Goal: Task Accomplishment & Management: Manage account settings

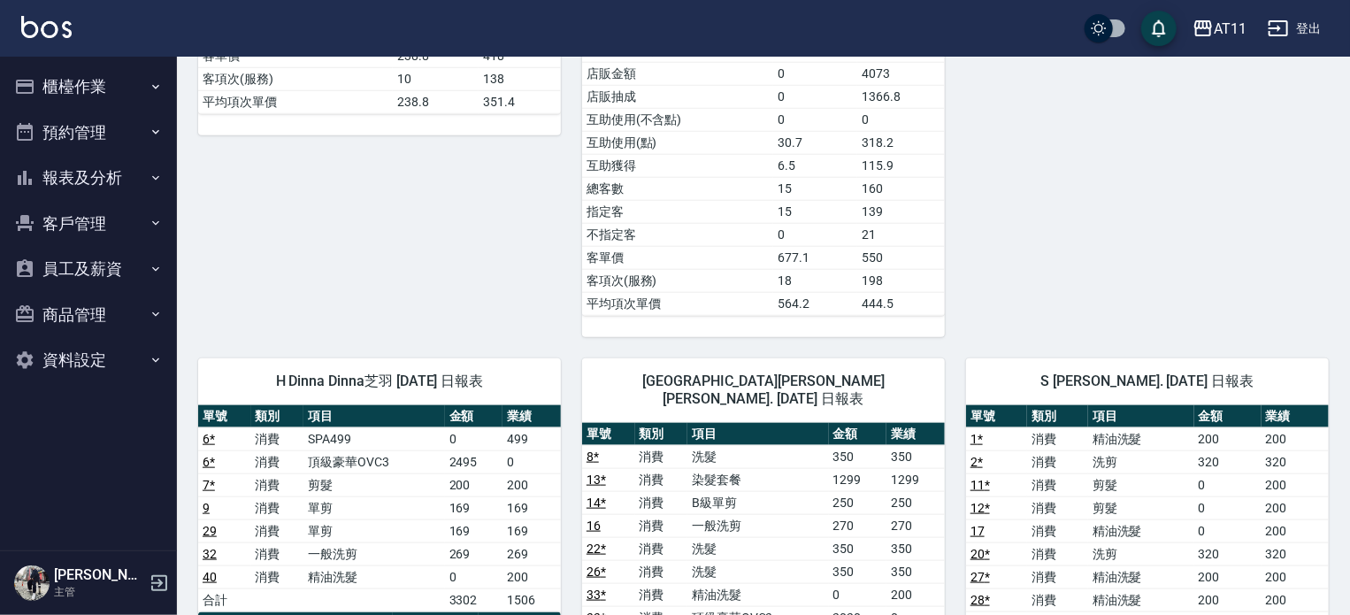
scroll to position [1327, 0]
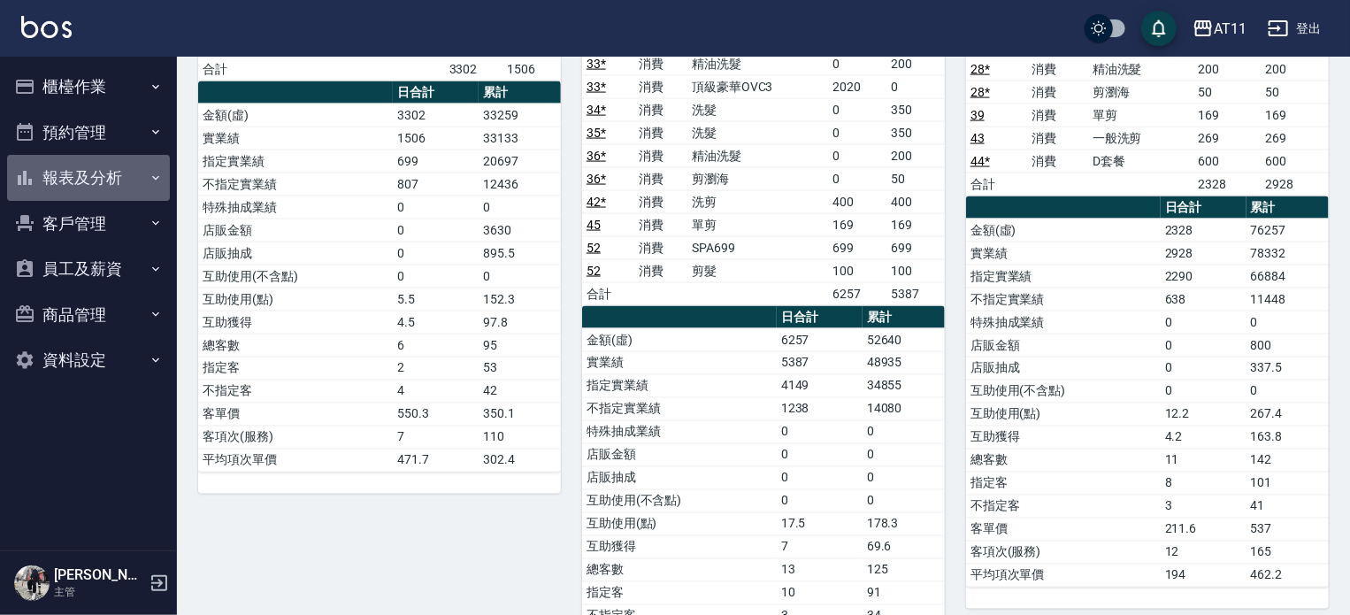
click at [89, 176] on button "報表及分析" at bounding box center [88, 178] width 163 height 46
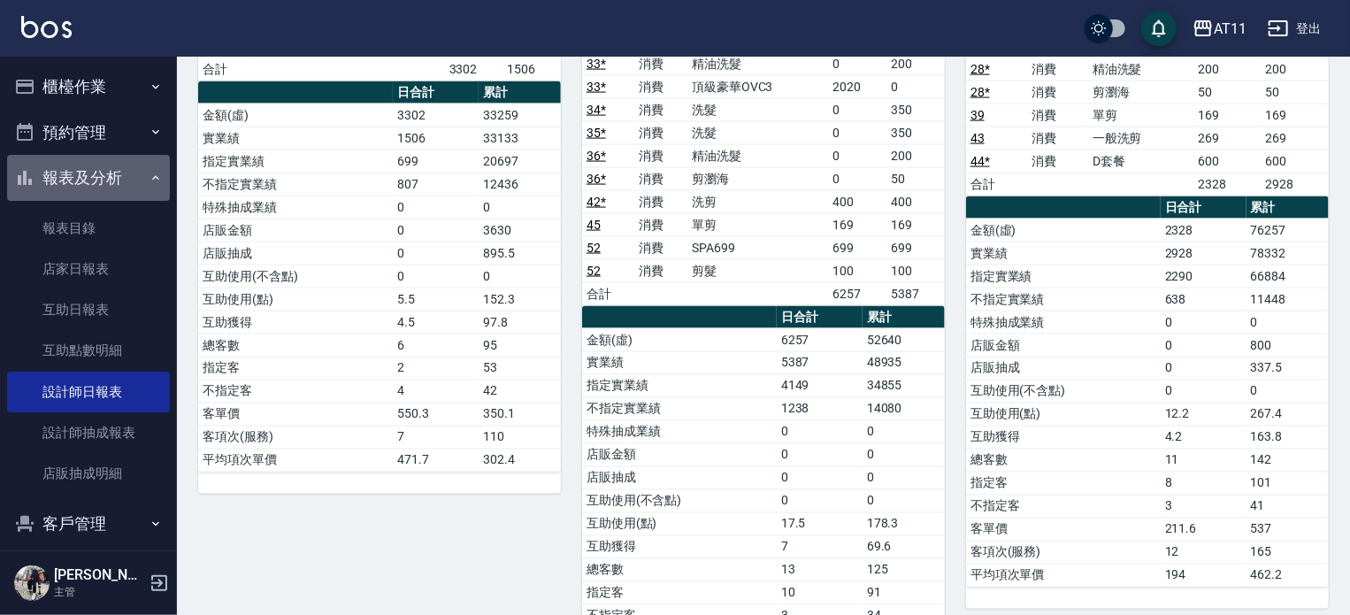
click at [92, 191] on button "報表及分析" at bounding box center [88, 178] width 163 height 46
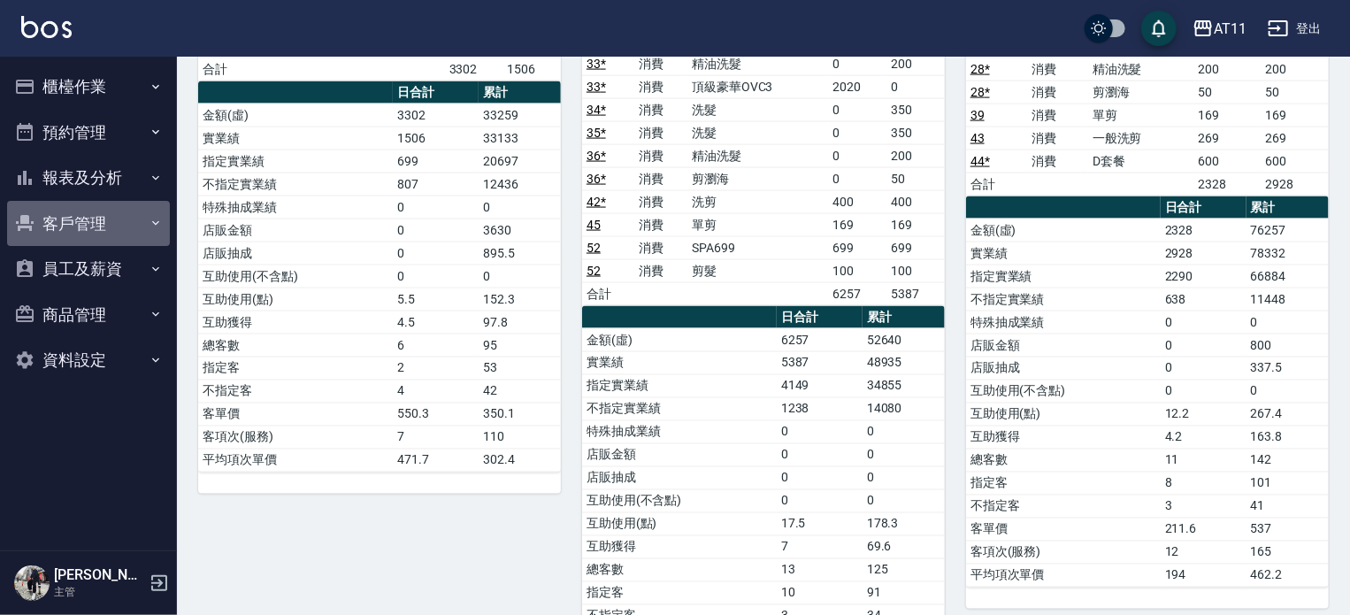
drag, startPoint x: 85, startPoint y: 226, endPoint x: 113, endPoint y: 273, distance: 54.8
click at [85, 229] on button "客戶管理" at bounding box center [88, 224] width 163 height 46
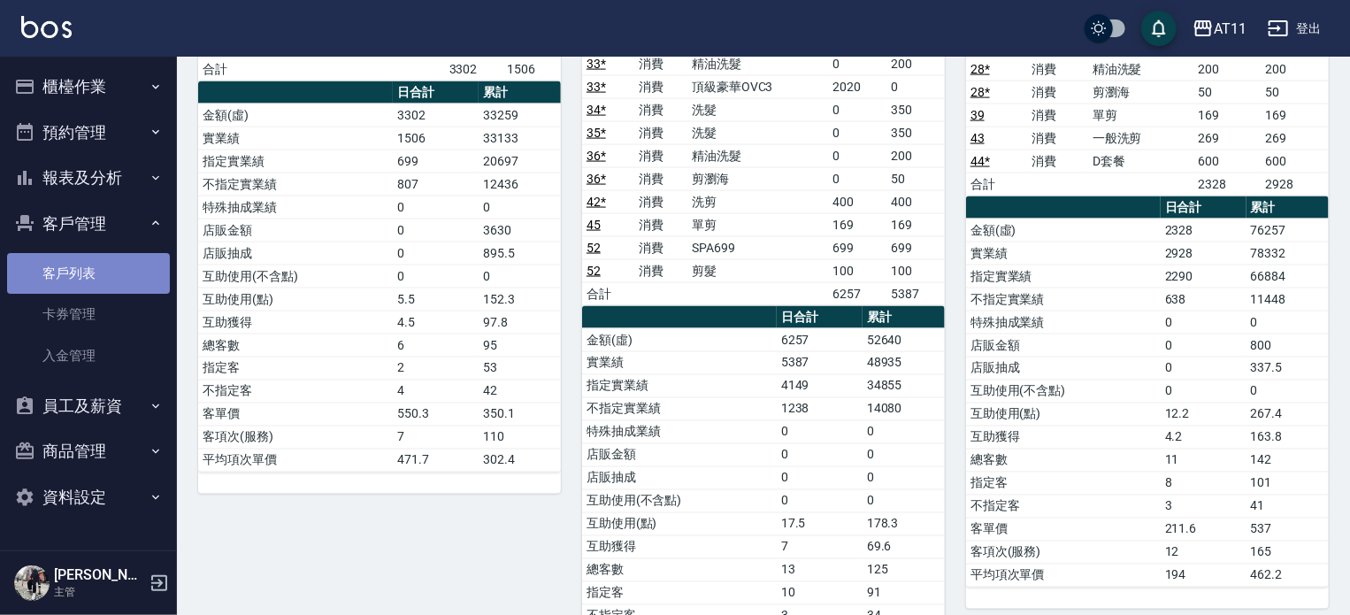
click at [96, 265] on link "客戶列表" at bounding box center [88, 273] width 163 height 41
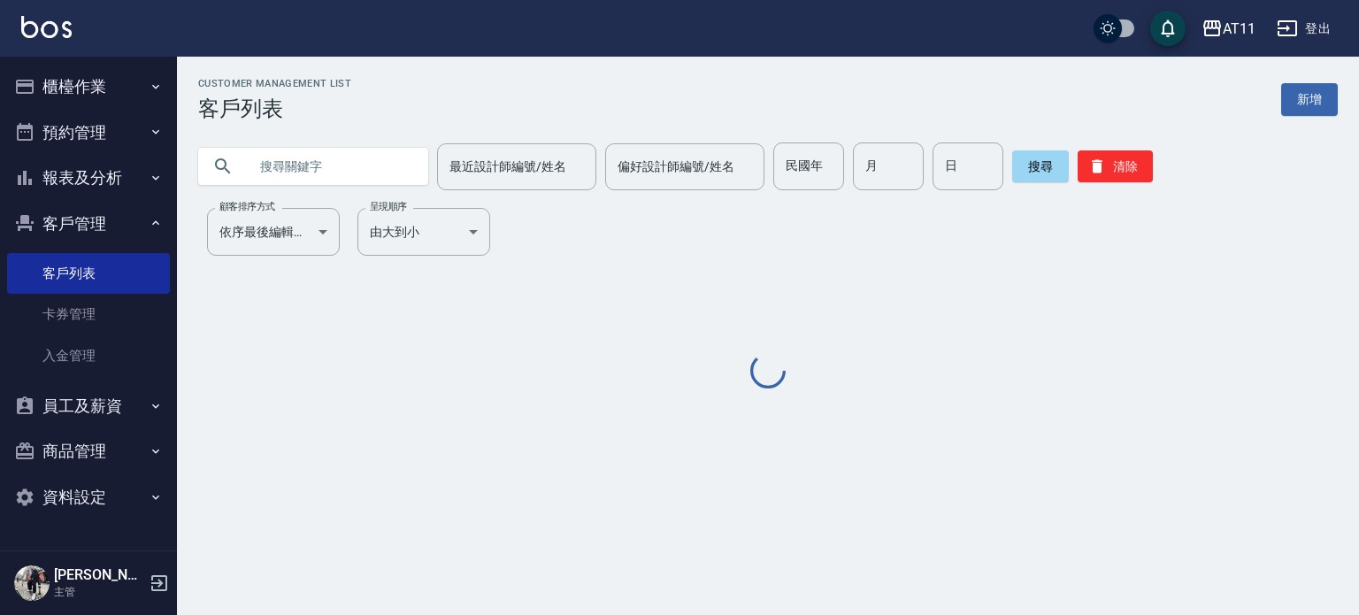
click at [326, 166] on input "text" at bounding box center [331, 166] width 166 height 48
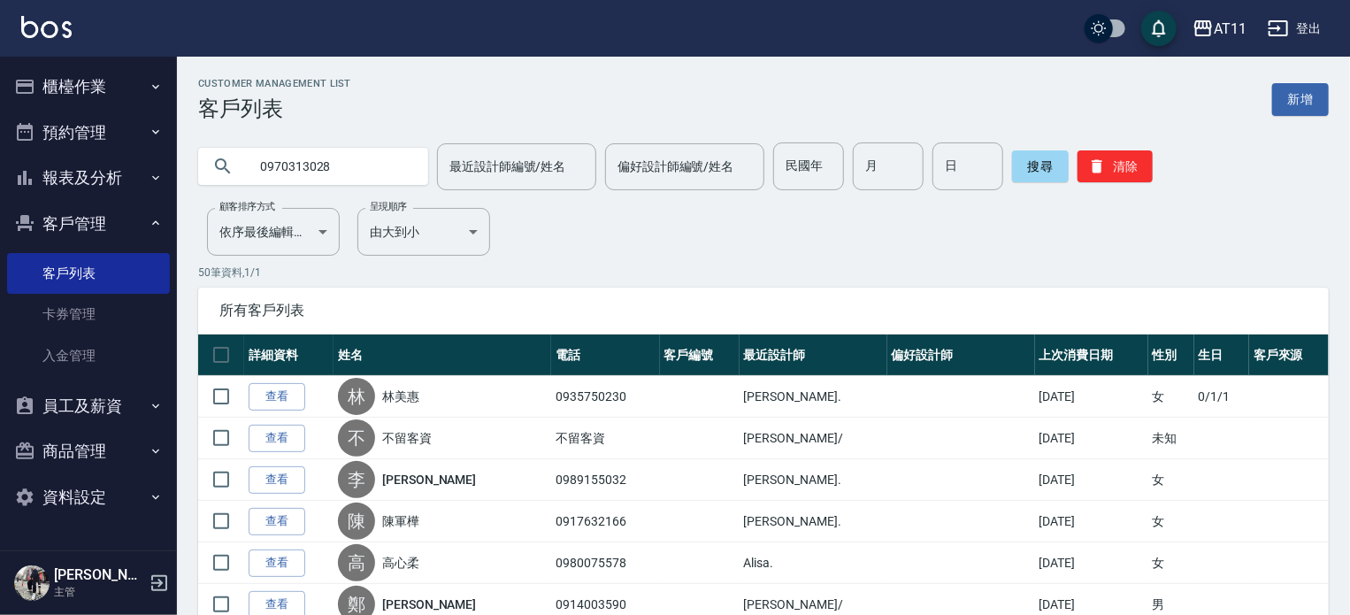
type input "0970313028"
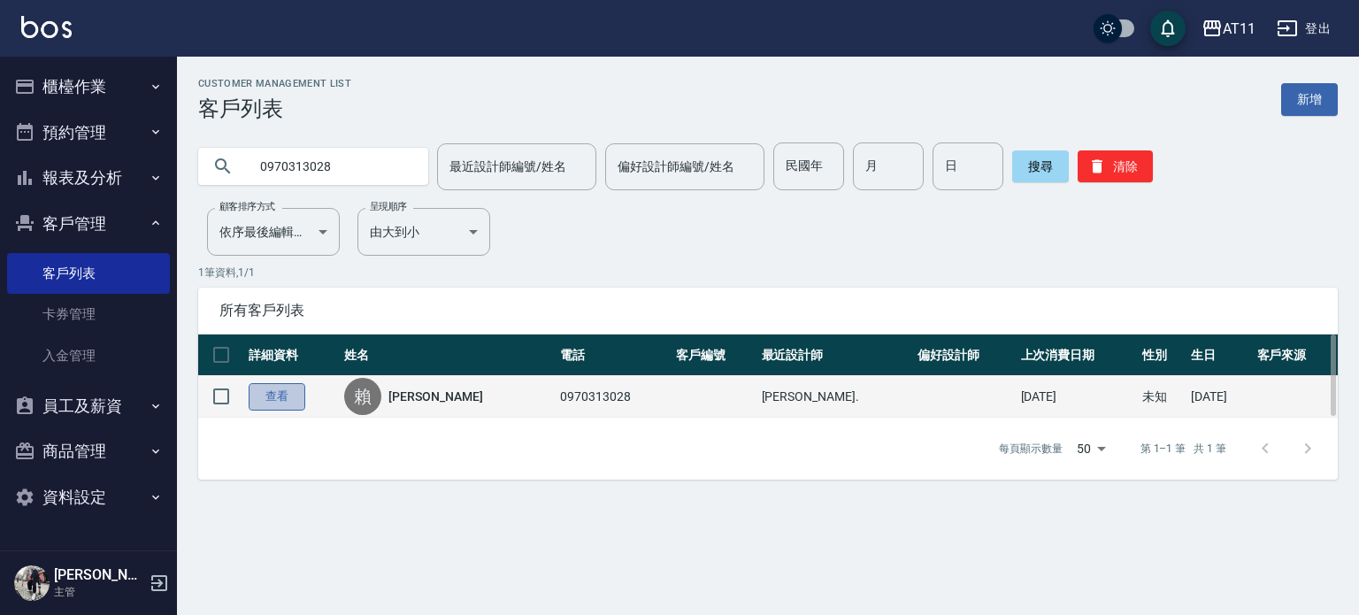
click at [278, 393] on link "查看" at bounding box center [277, 396] width 57 height 27
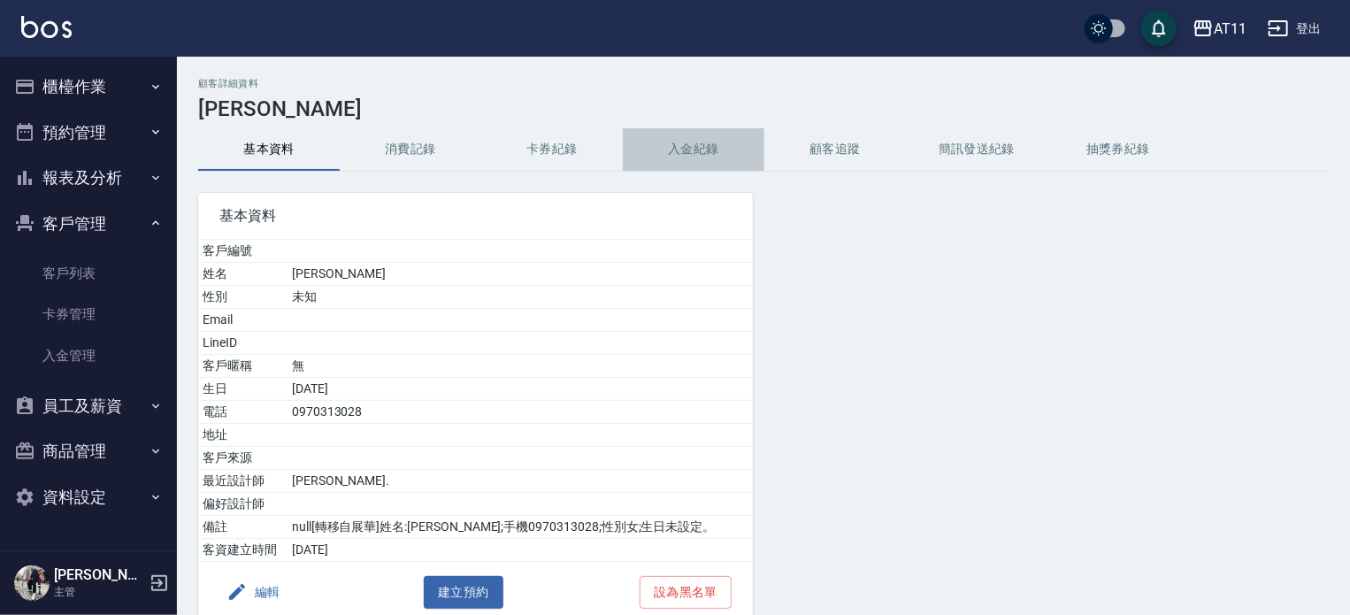
click at [696, 158] on button "入金紀錄" at bounding box center [694, 149] width 142 height 42
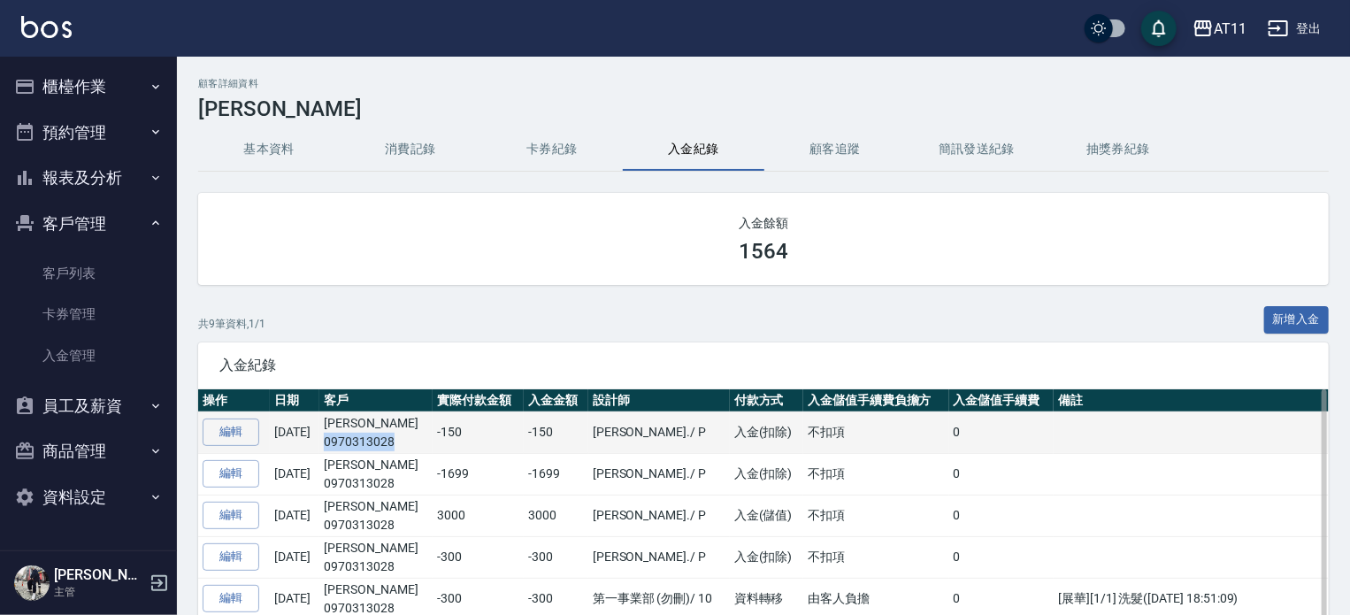
drag, startPoint x: 424, startPoint y: 442, endPoint x: 354, endPoint y: 438, distance: 70.0
click at [354, 438] on p "0970313028" at bounding box center [376, 442] width 104 height 19
copy p "0970313028"
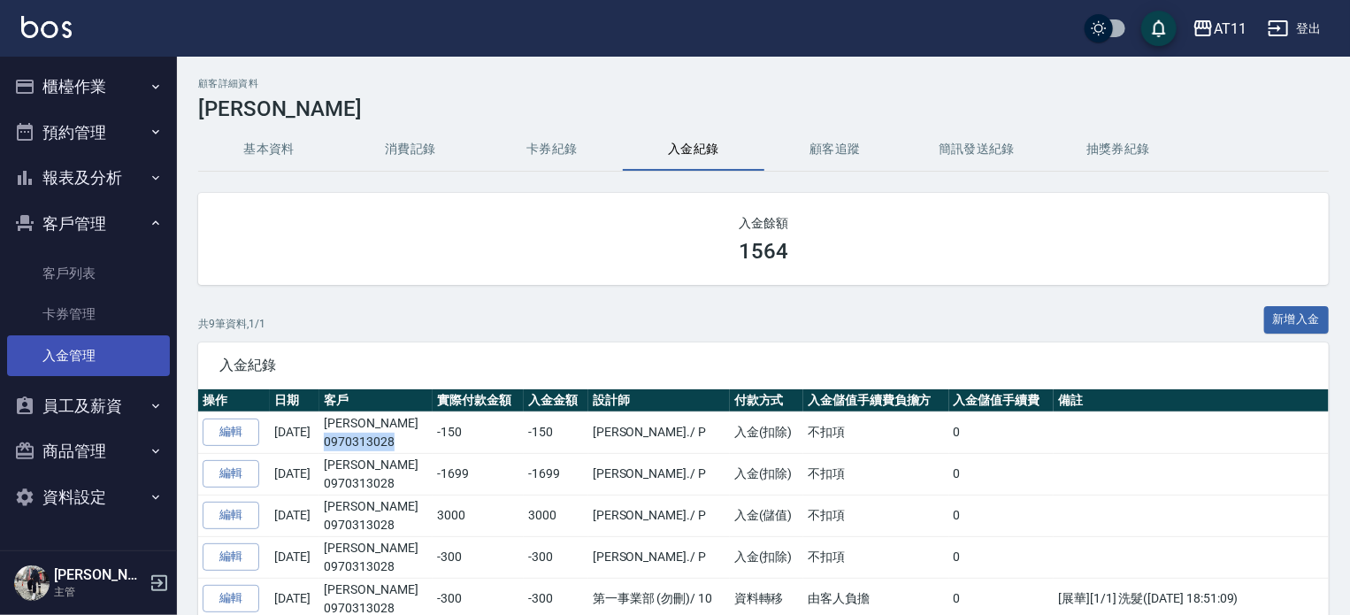
click at [99, 347] on link "入金管理" at bounding box center [88, 355] width 163 height 41
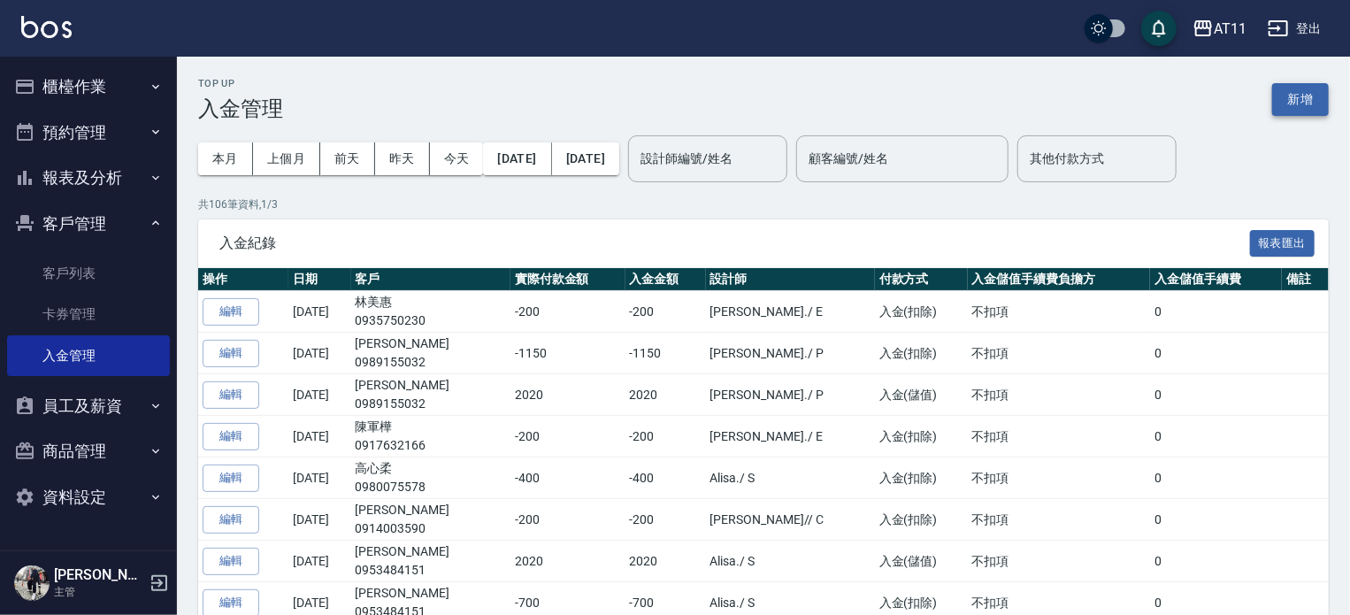
click at [1293, 91] on button "新增" at bounding box center [1300, 99] width 57 height 33
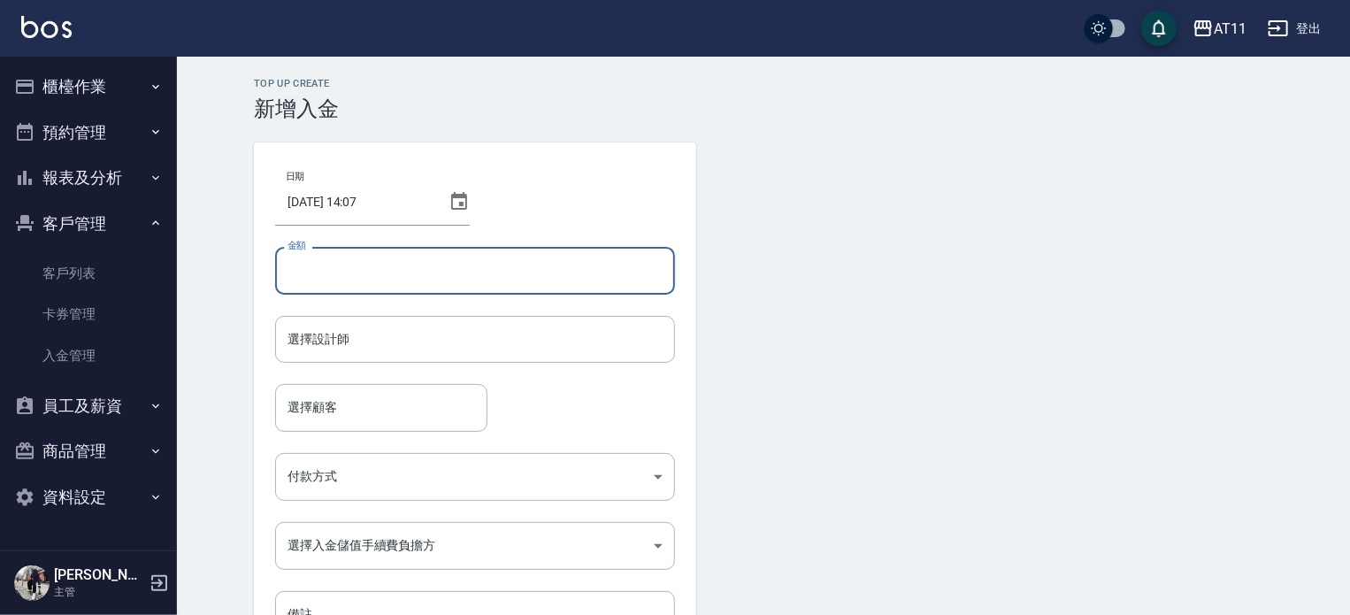
click at [365, 271] on input "金額" at bounding box center [475, 271] width 400 height 48
type input "-200"
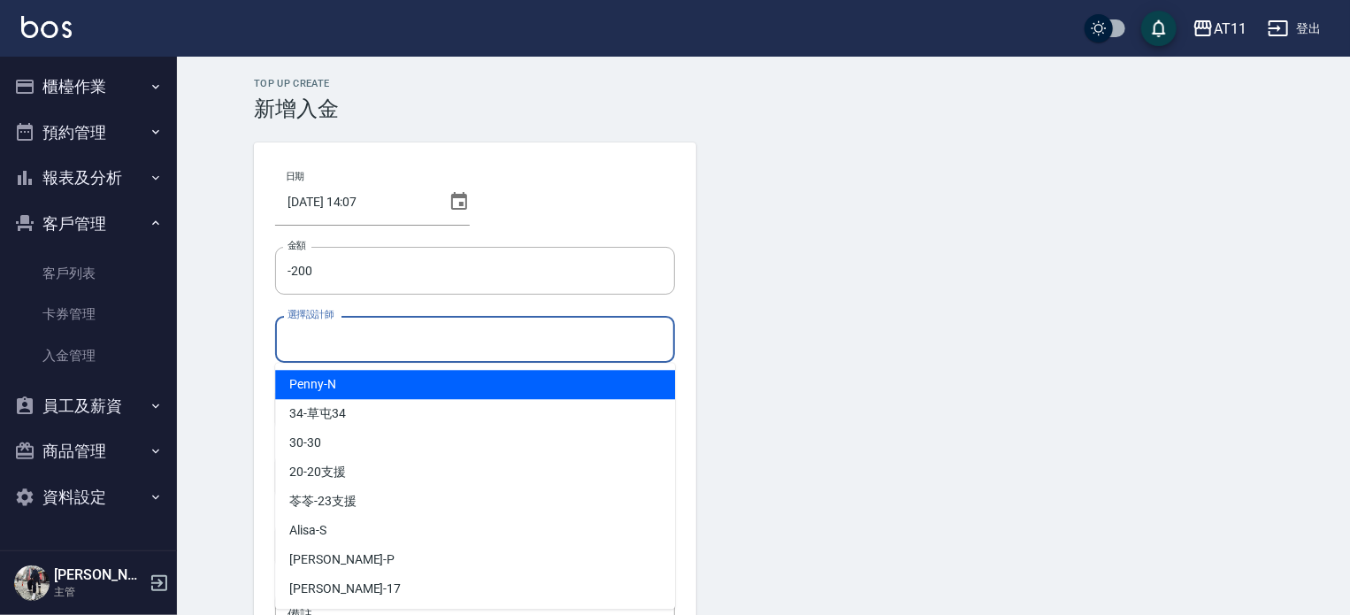
click at [370, 341] on input "選擇設計師" at bounding box center [475, 339] width 384 height 31
type input "ㄣ"
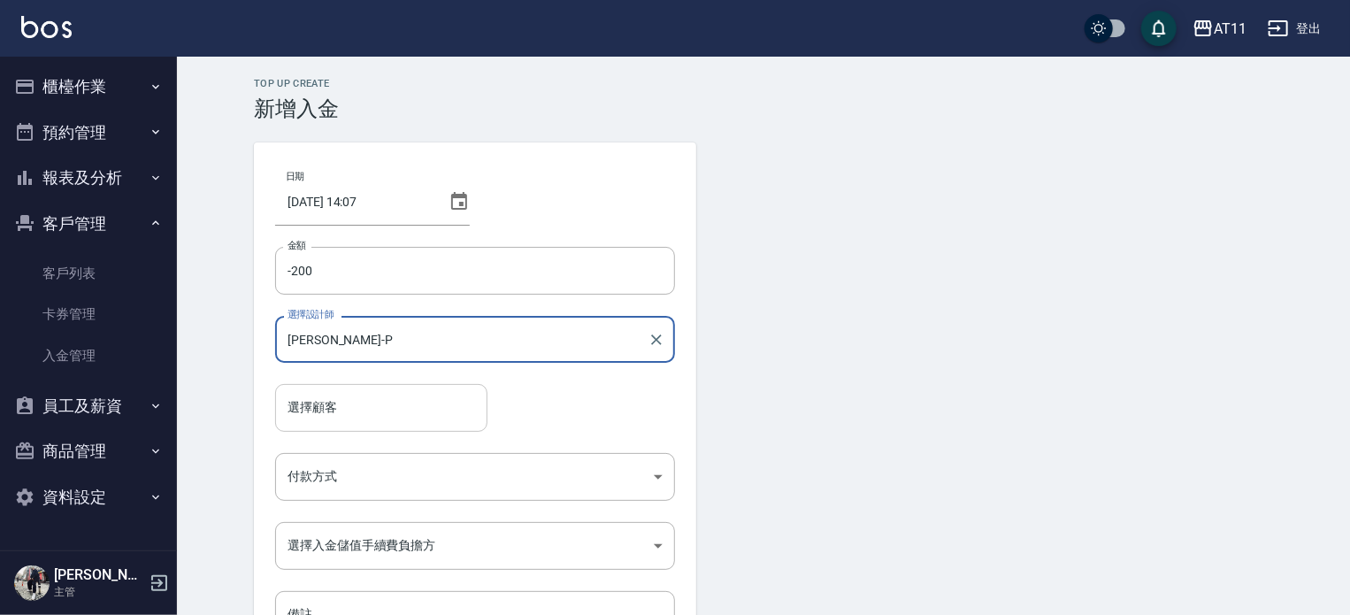
type input "[PERSON_NAME]-P"
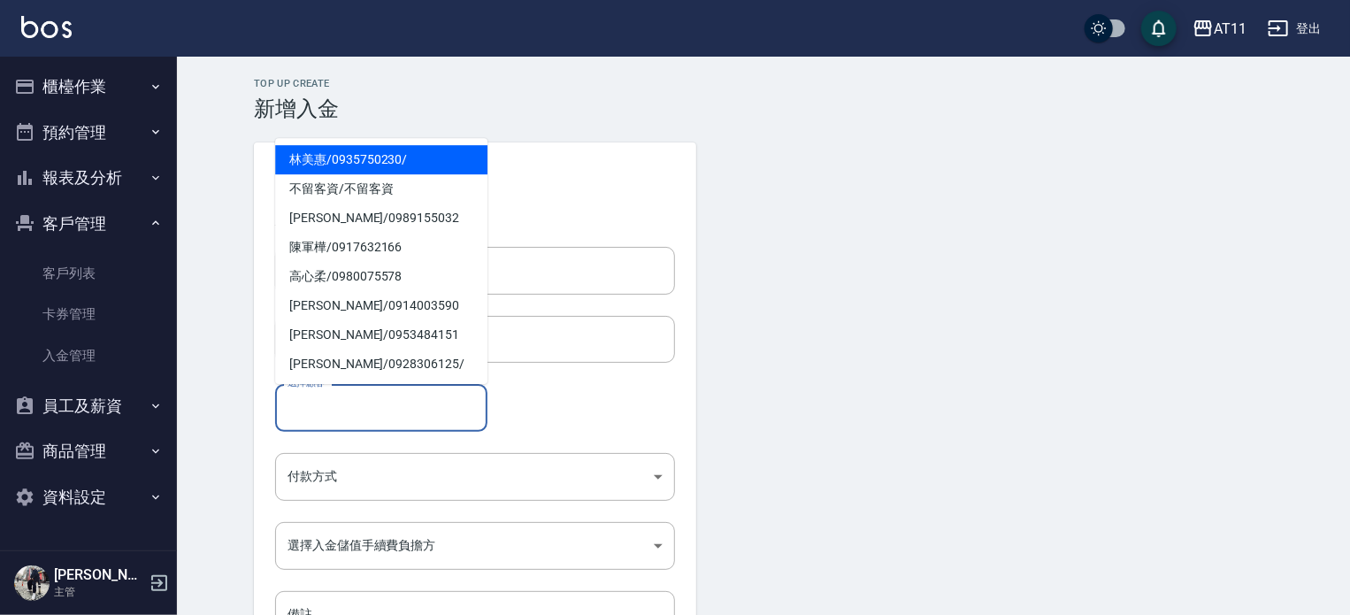
click at [350, 412] on input "選擇顧客" at bounding box center [381, 407] width 196 height 31
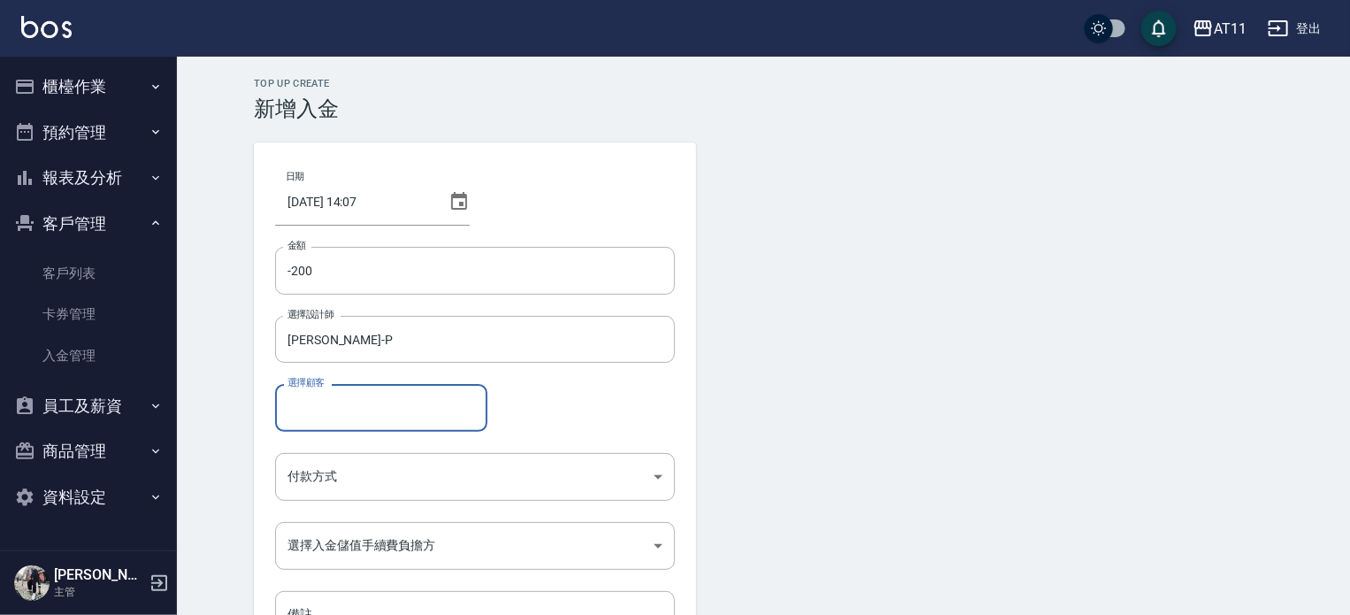
paste input "0970313028"
click at [357, 456] on span "[PERSON_NAME]/ 0970313028" at bounding box center [381, 452] width 212 height 29
type input "[PERSON_NAME]/0970313028"
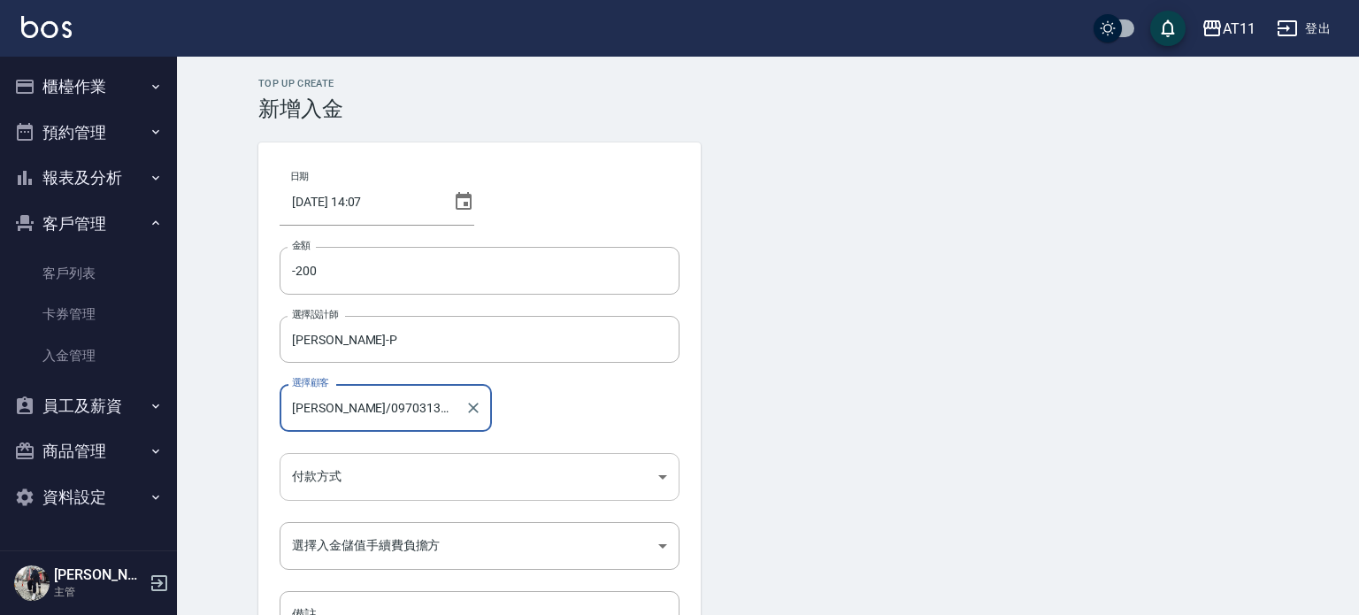
click at [352, 473] on body "AT11 登出 櫃檯作業 打帳單 帳單列表 現金收支登錄 材料自購登錄 每日結帳 排班表 現場電腦打卡 掃碼打卡 預約管理 預約管理 單日預約紀錄 單週預約紀…" at bounding box center [679, 367] width 1359 height 734
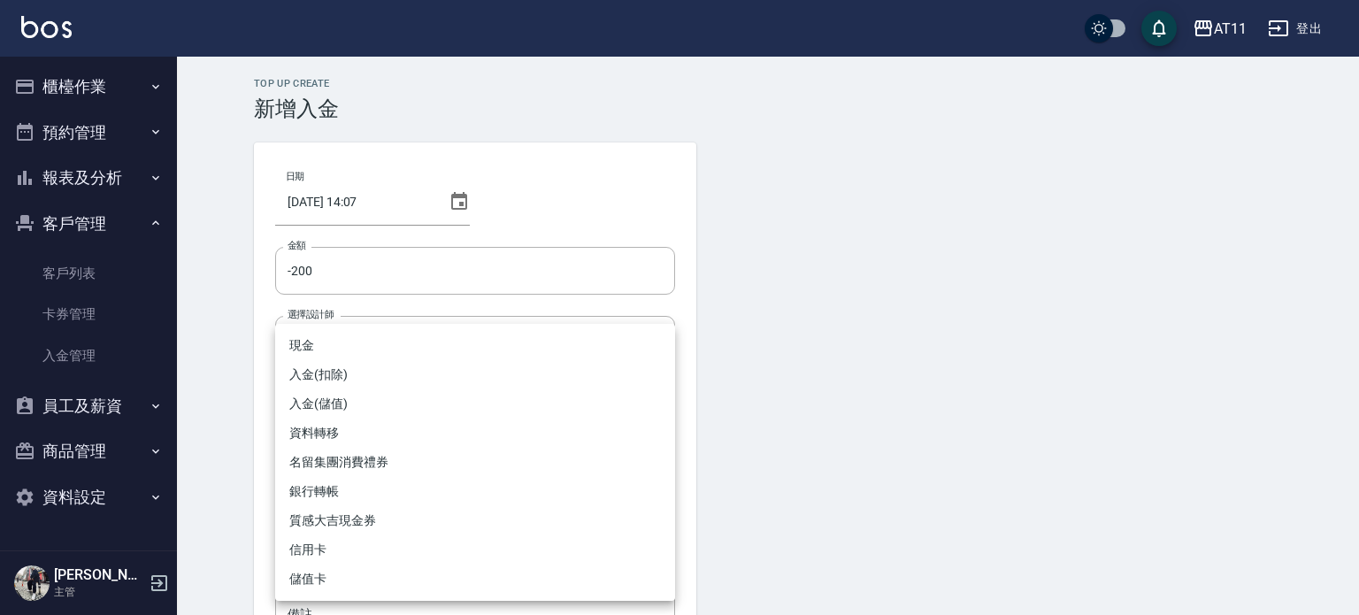
click at [383, 375] on li "入金(扣除)" at bounding box center [475, 374] width 400 height 29
type input "入金(扣除)"
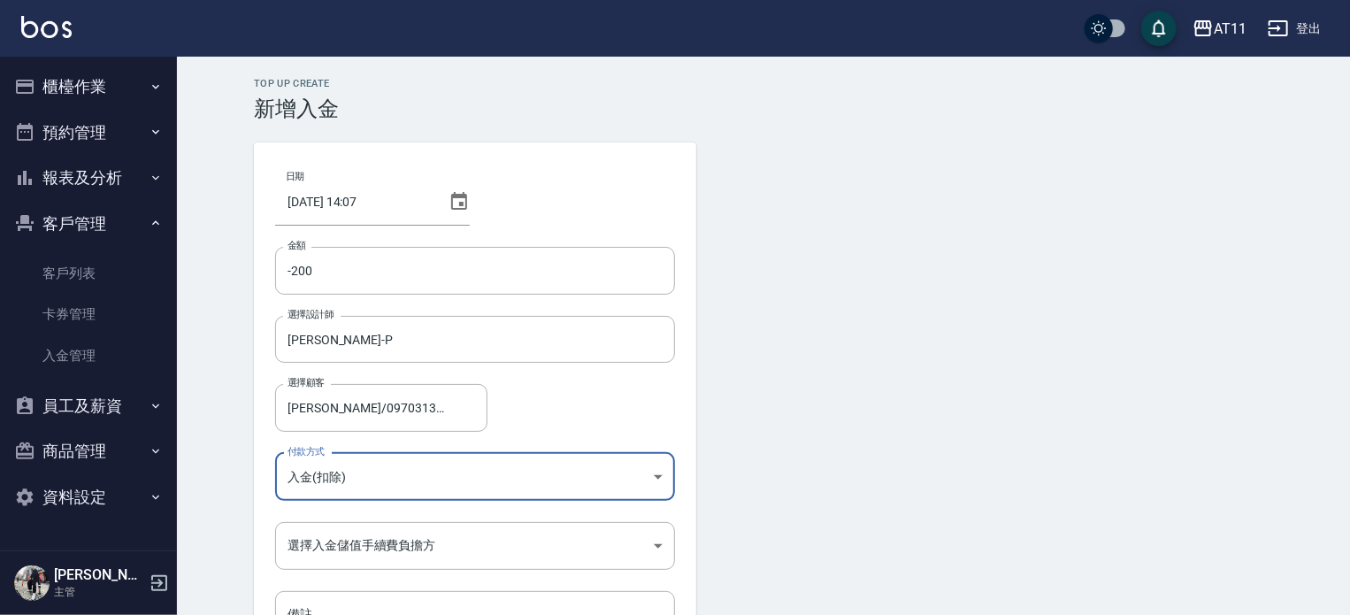
scroll to position [88, 0]
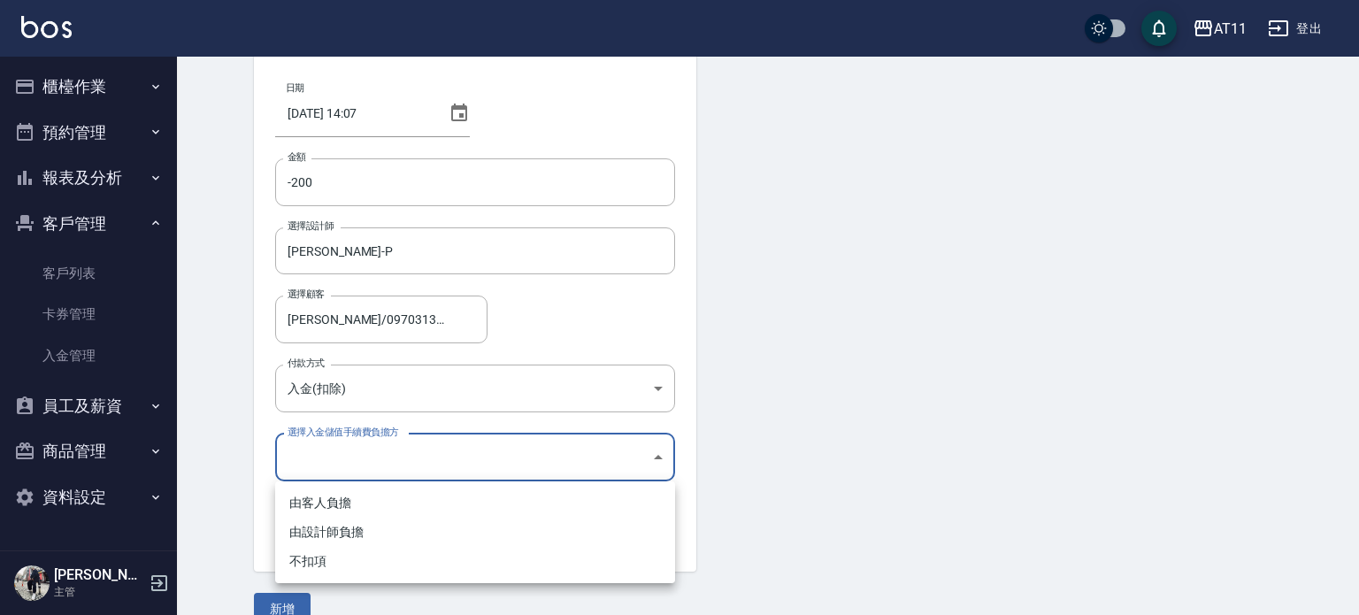
click at [414, 459] on body "AT11 登出 櫃檯作業 打帳單 帳單列表 現金收支登錄 材料自購登錄 每日結帳 排班表 現場電腦打卡 掃碼打卡 預約管理 預約管理 單日預約紀錄 單週預約紀…" at bounding box center [679, 279] width 1359 height 734
click at [409, 555] on li "不扣項" at bounding box center [475, 561] width 400 height 29
type input "WITHOUTHANDLINGFEE"
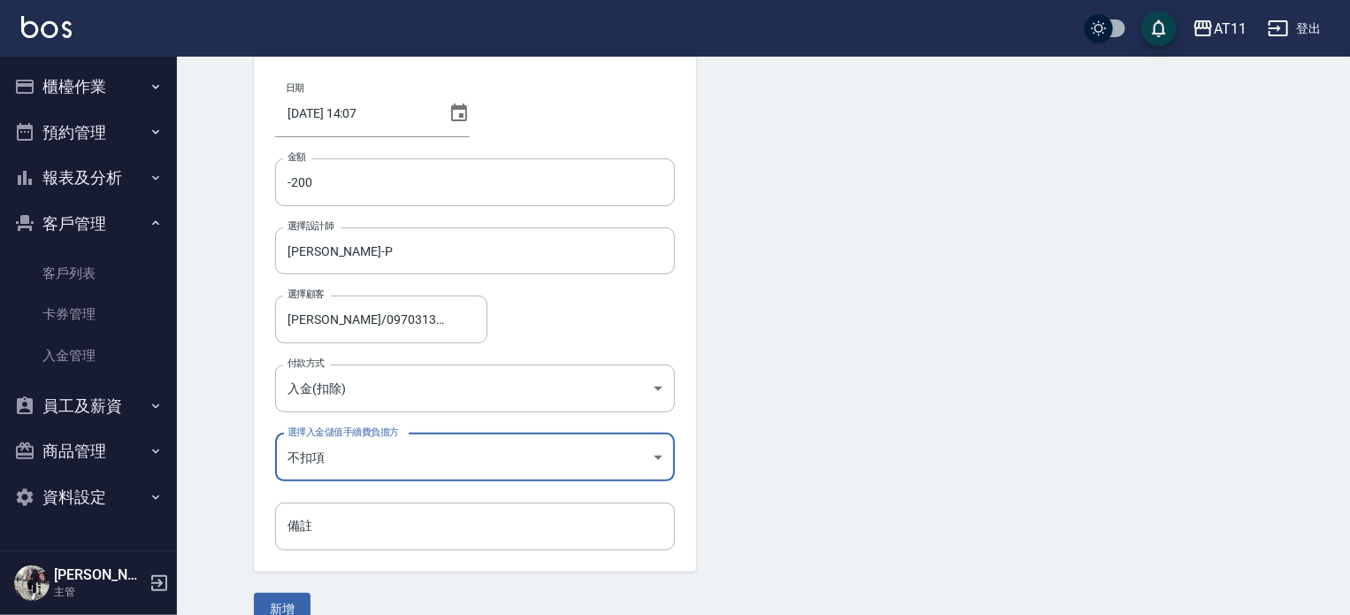
scroll to position [119, 0]
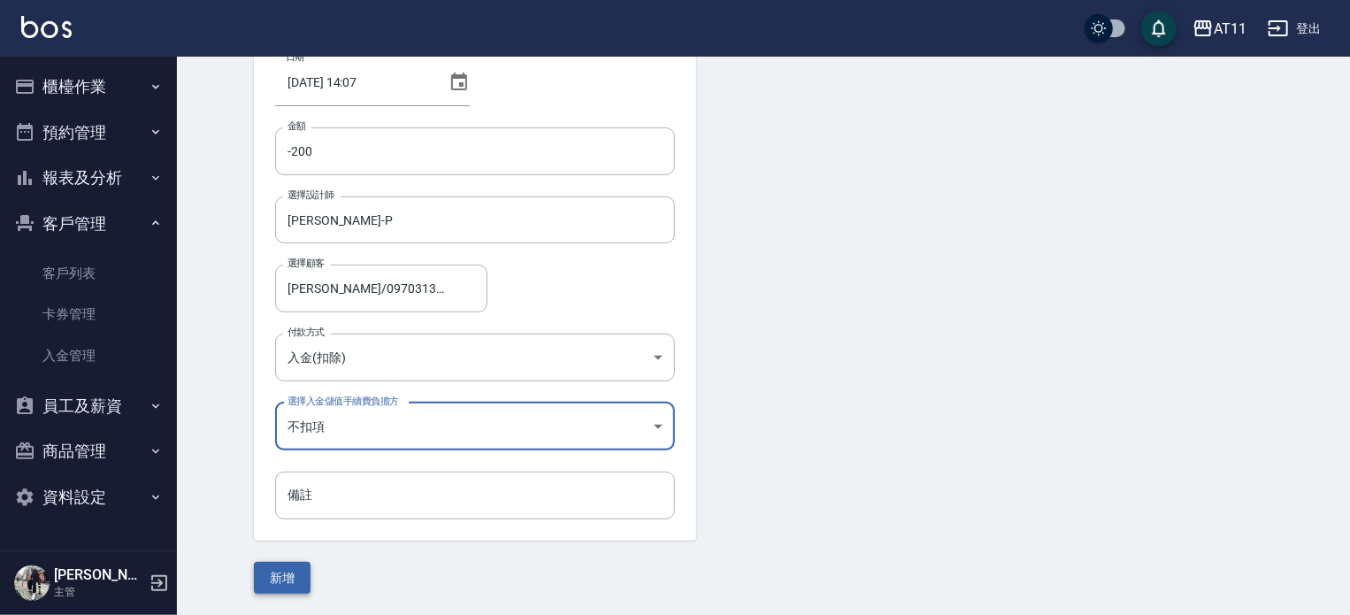
click at [290, 575] on button "新增" at bounding box center [282, 578] width 57 height 33
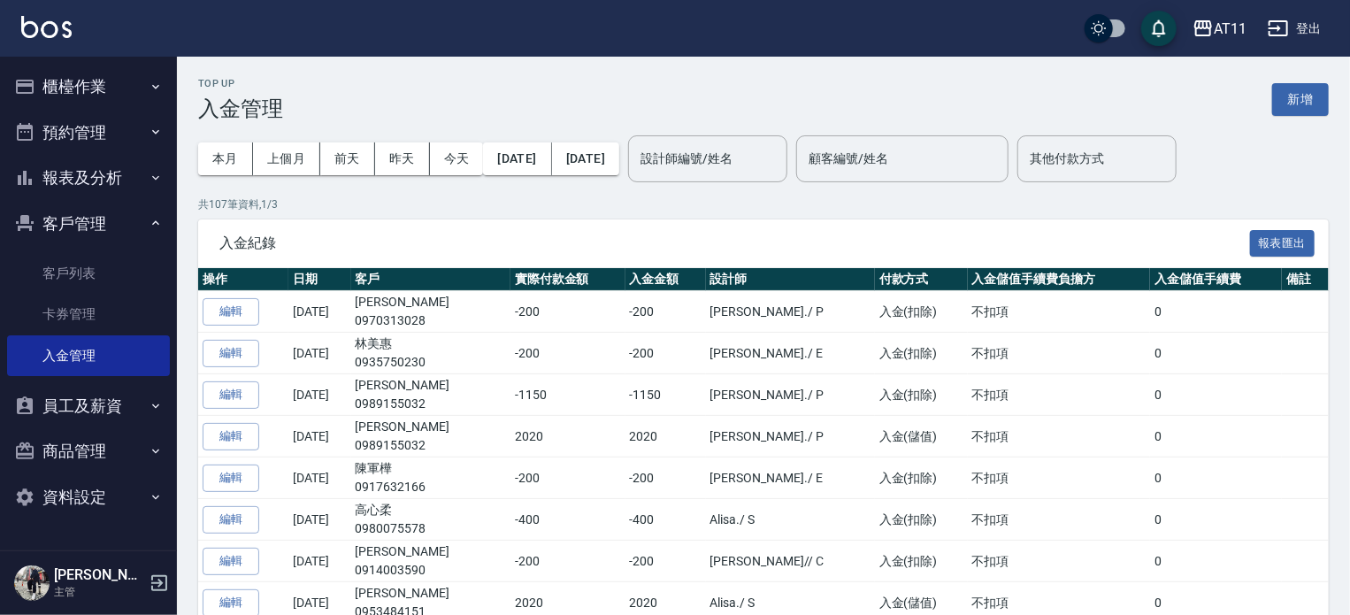
click at [96, 226] on button "客戶管理" at bounding box center [88, 224] width 163 height 46
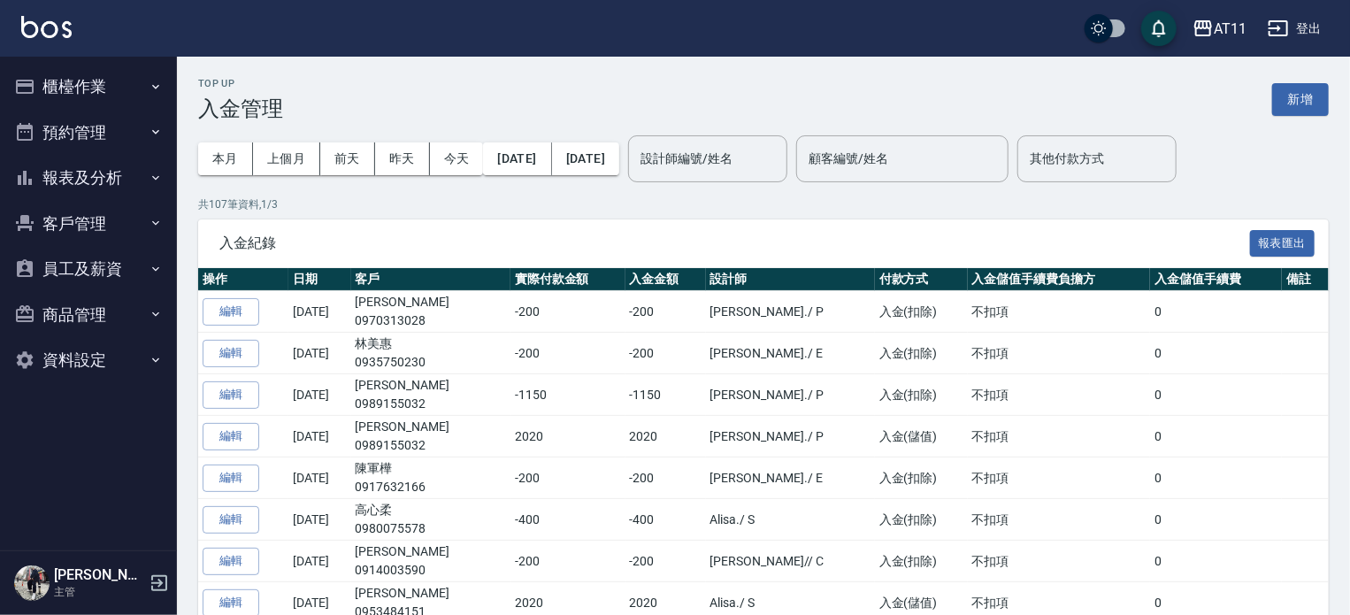
click at [622, 96] on div "Top Up 入金管理 新增" at bounding box center [763, 99] width 1131 height 43
click at [94, 173] on button "報表及分析" at bounding box center [88, 178] width 163 height 46
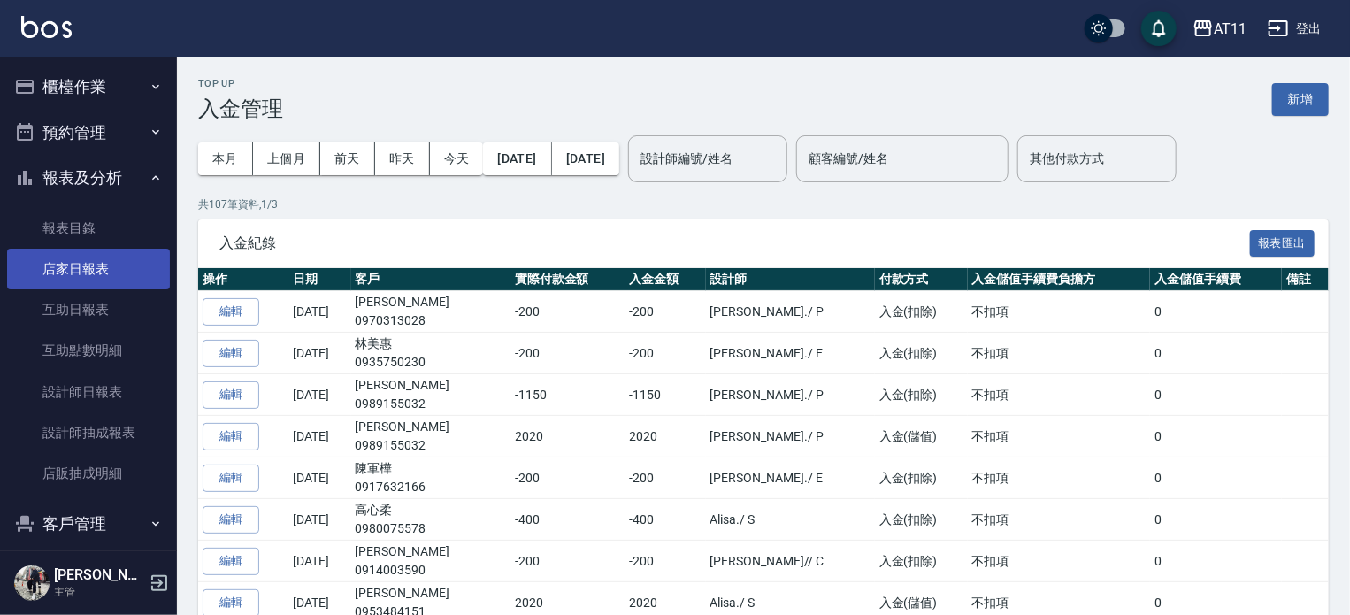
click at [85, 258] on link "店家日報表" at bounding box center [88, 269] width 163 height 41
